Goal: Communication & Community: Answer question/provide support

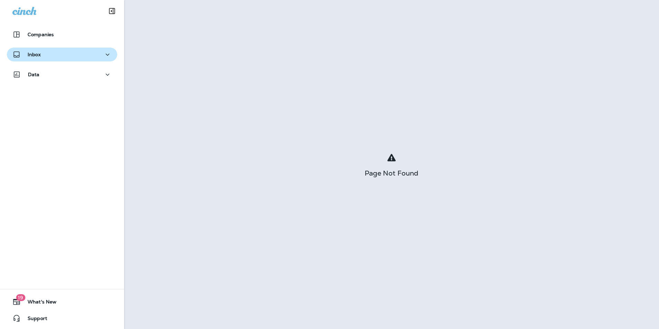
click at [59, 50] on div "Inbox" at bounding box center [61, 54] width 99 height 9
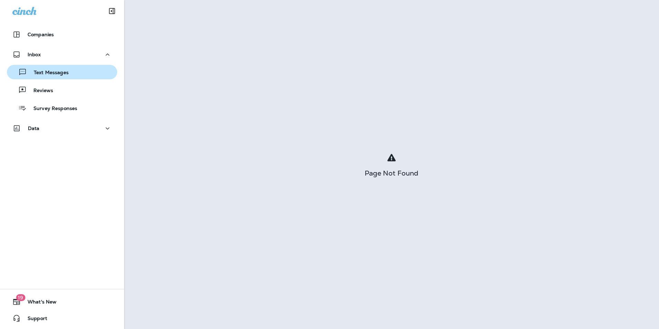
click at [61, 75] on p "Text Messages" at bounding box center [48, 73] width 42 height 7
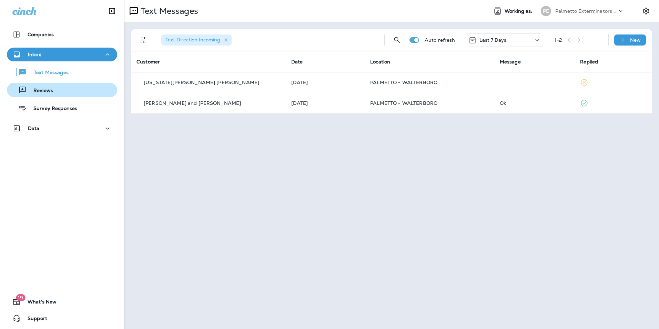
click at [87, 92] on div "Reviews" at bounding box center [62, 90] width 105 height 10
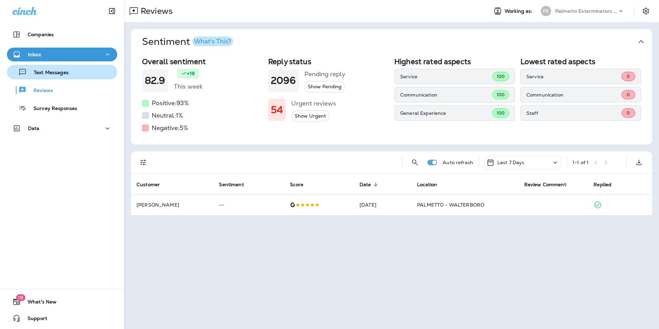
click at [69, 75] on div "Text Messages" at bounding box center [62, 72] width 105 height 10
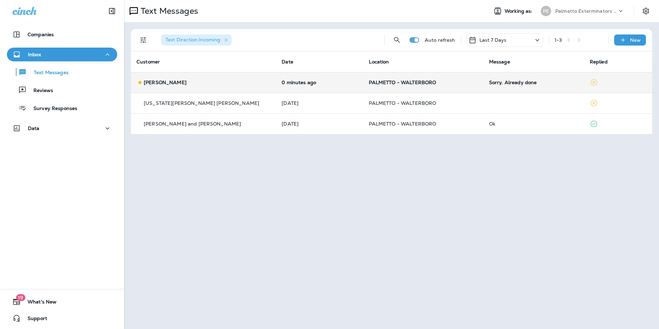
click at [506, 82] on div "Sorry. Already done" at bounding box center [534, 83] width 90 height 6
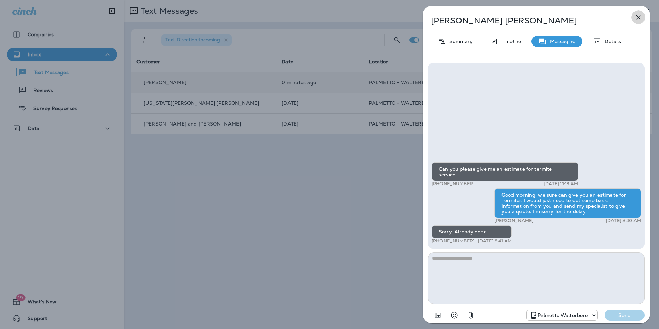
click at [641, 16] on icon "button" at bounding box center [638, 17] width 8 height 8
